Goal: Find specific page/section: Find specific page/section

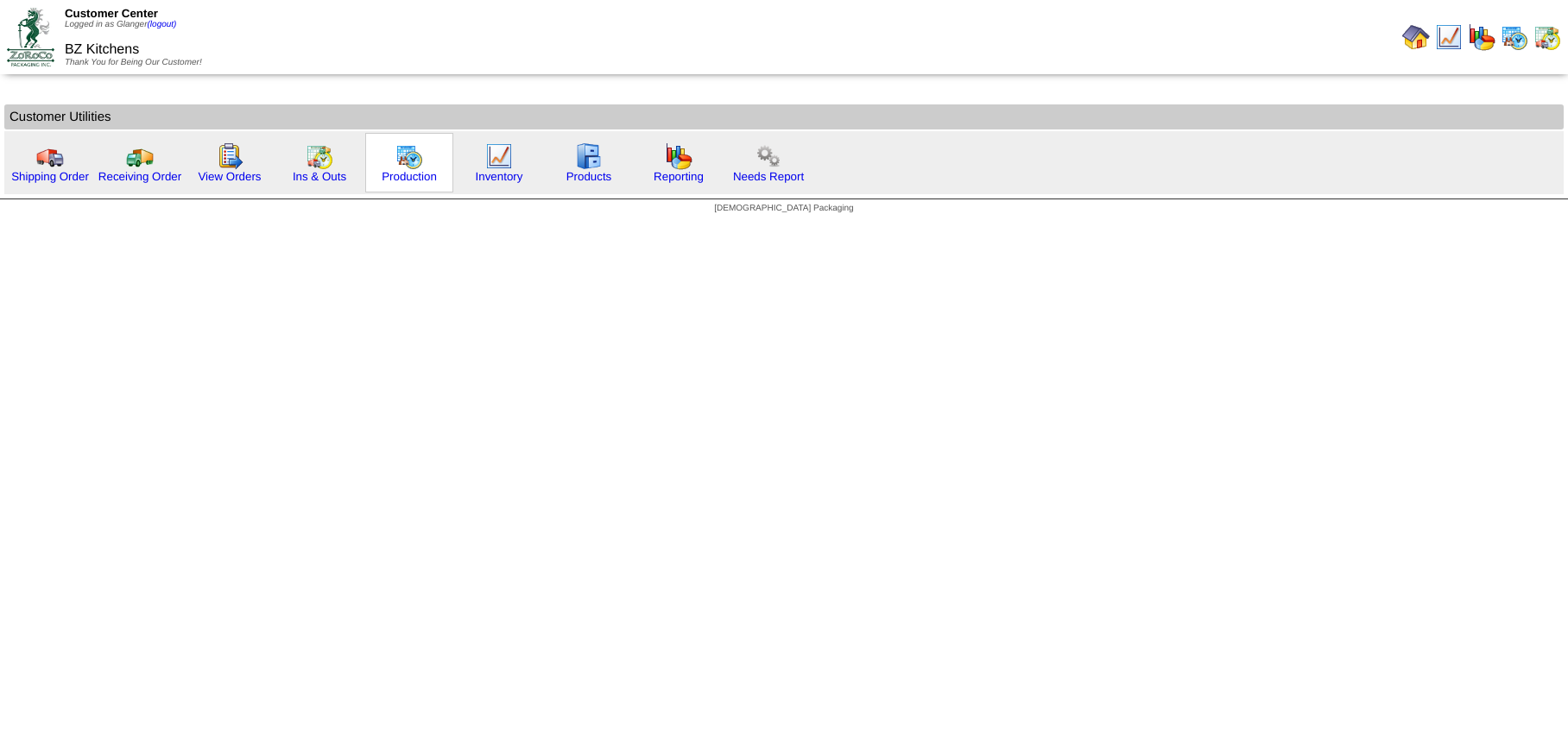
click at [418, 157] on img at bounding box center [409, 156] width 27 height 27
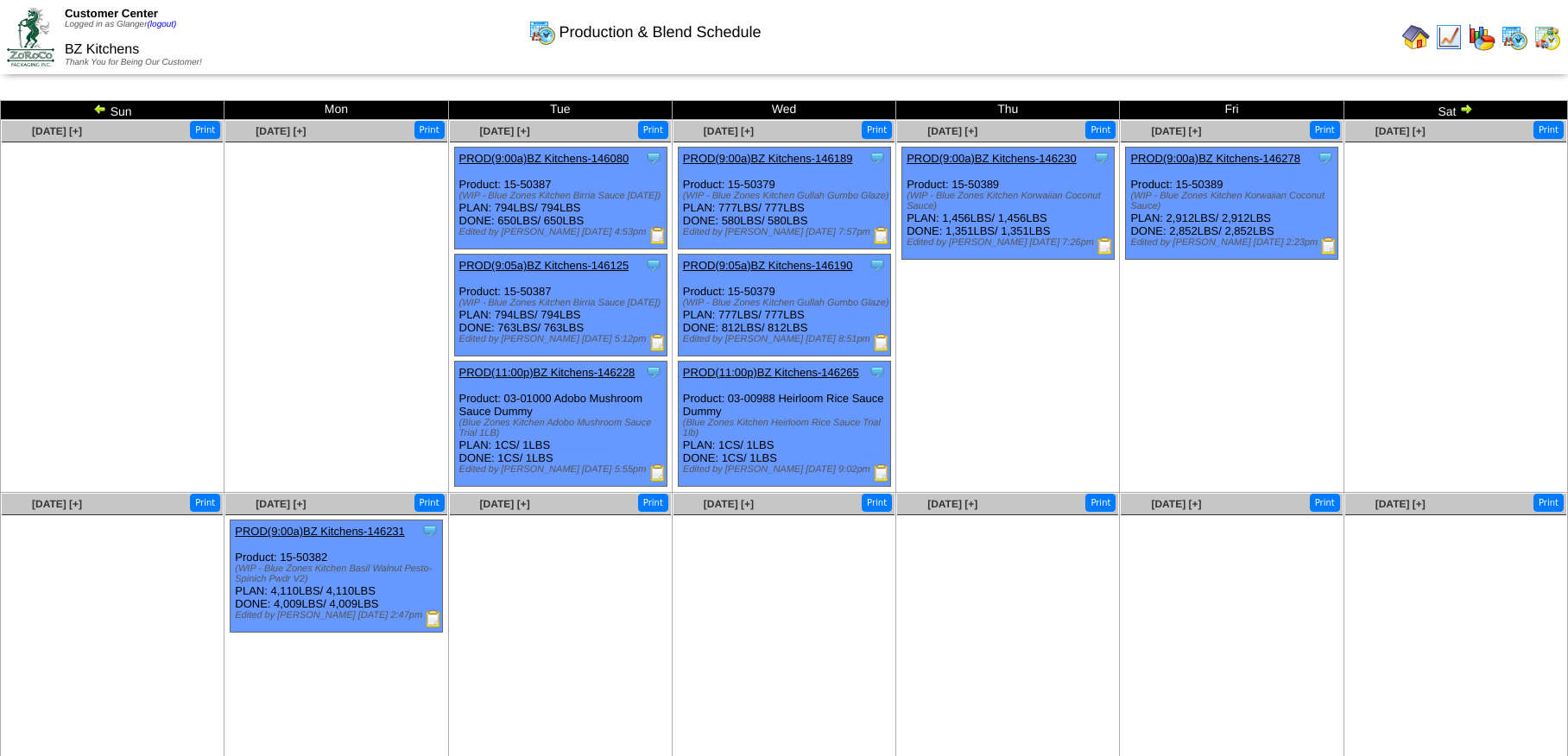
click at [1469, 106] on img at bounding box center [1466, 109] width 14 height 14
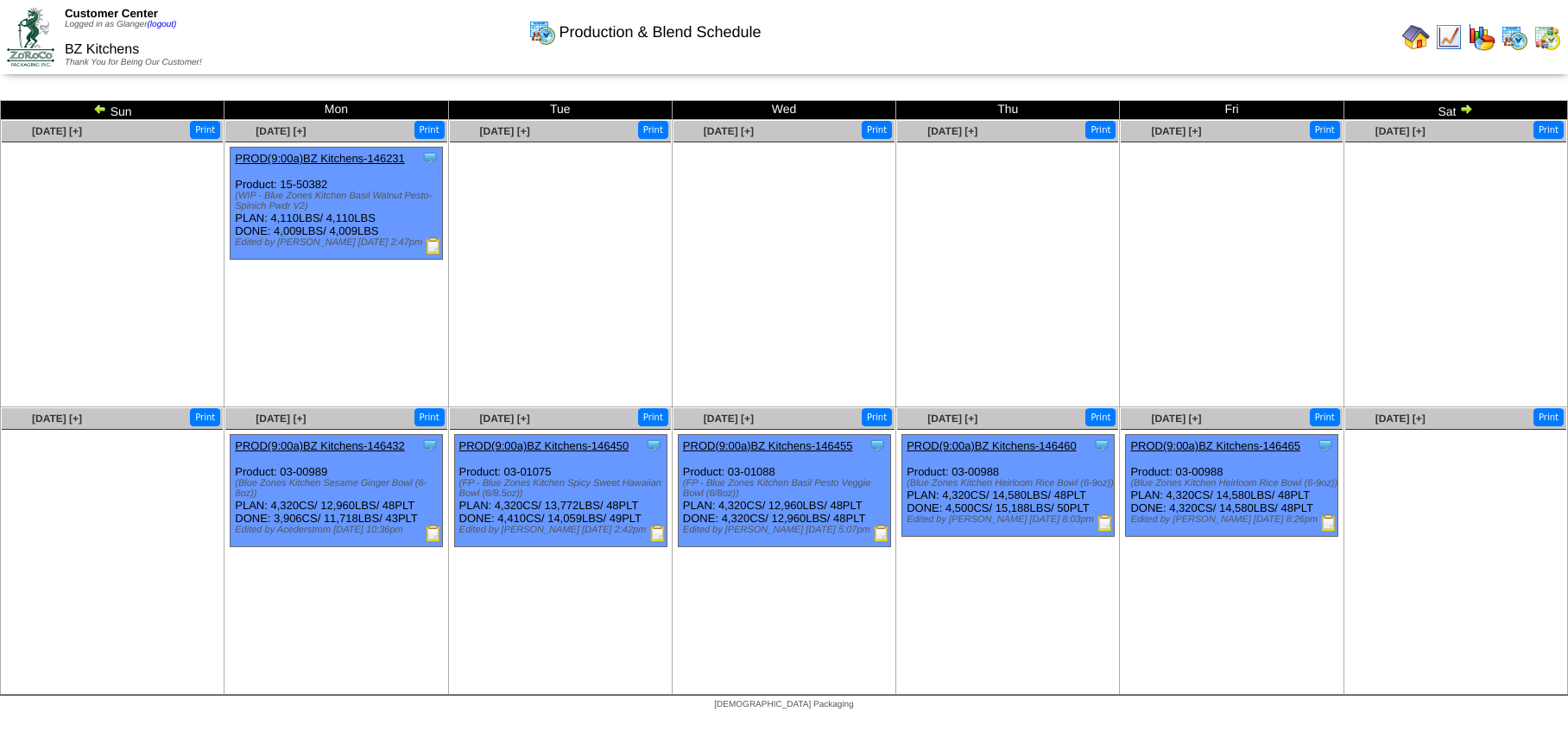
click at [1469, 107] on img at bounding box center [1466, 109] width 14 height 14
